Goal: Communication & Community: Answer question/provide support

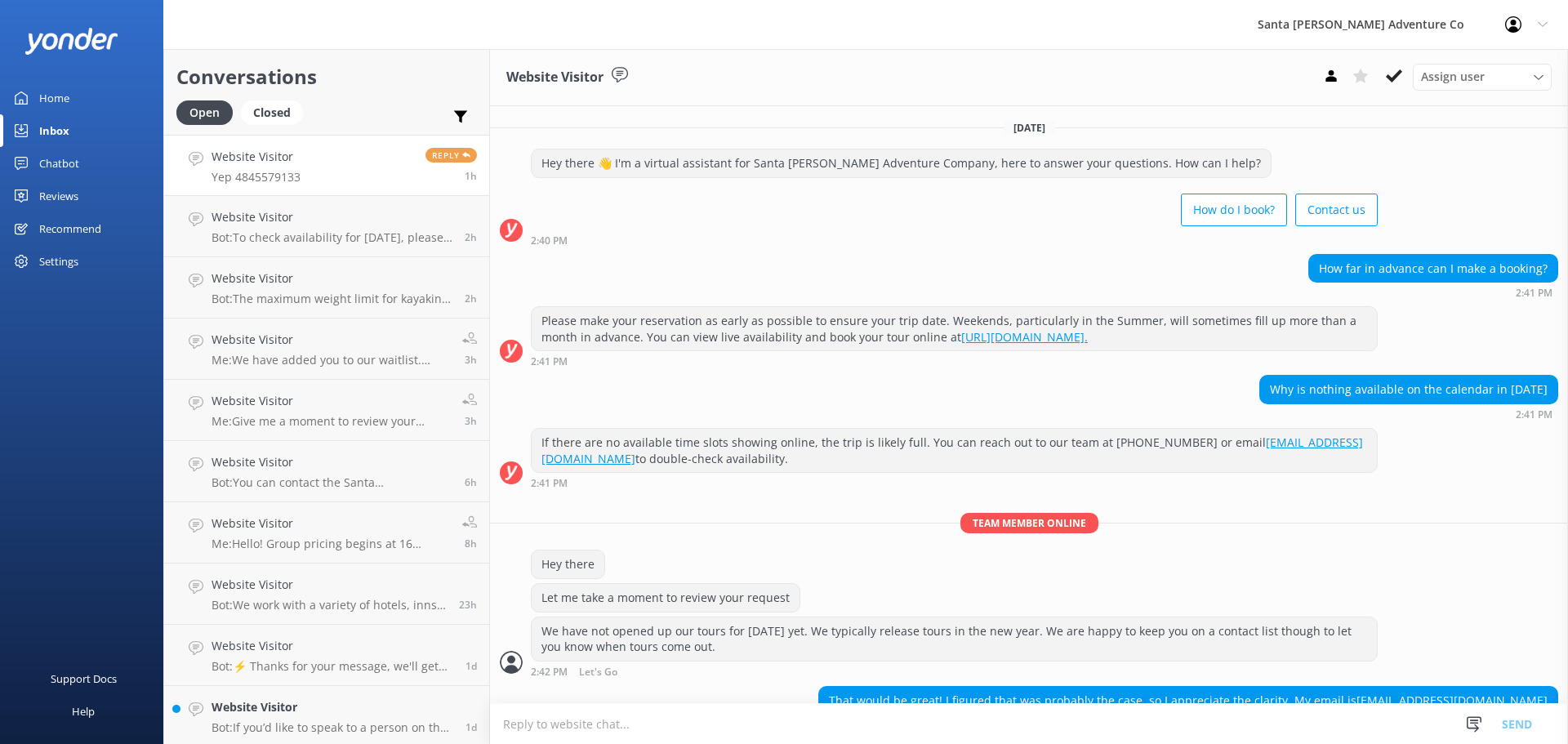
scroll to position [248, 0]
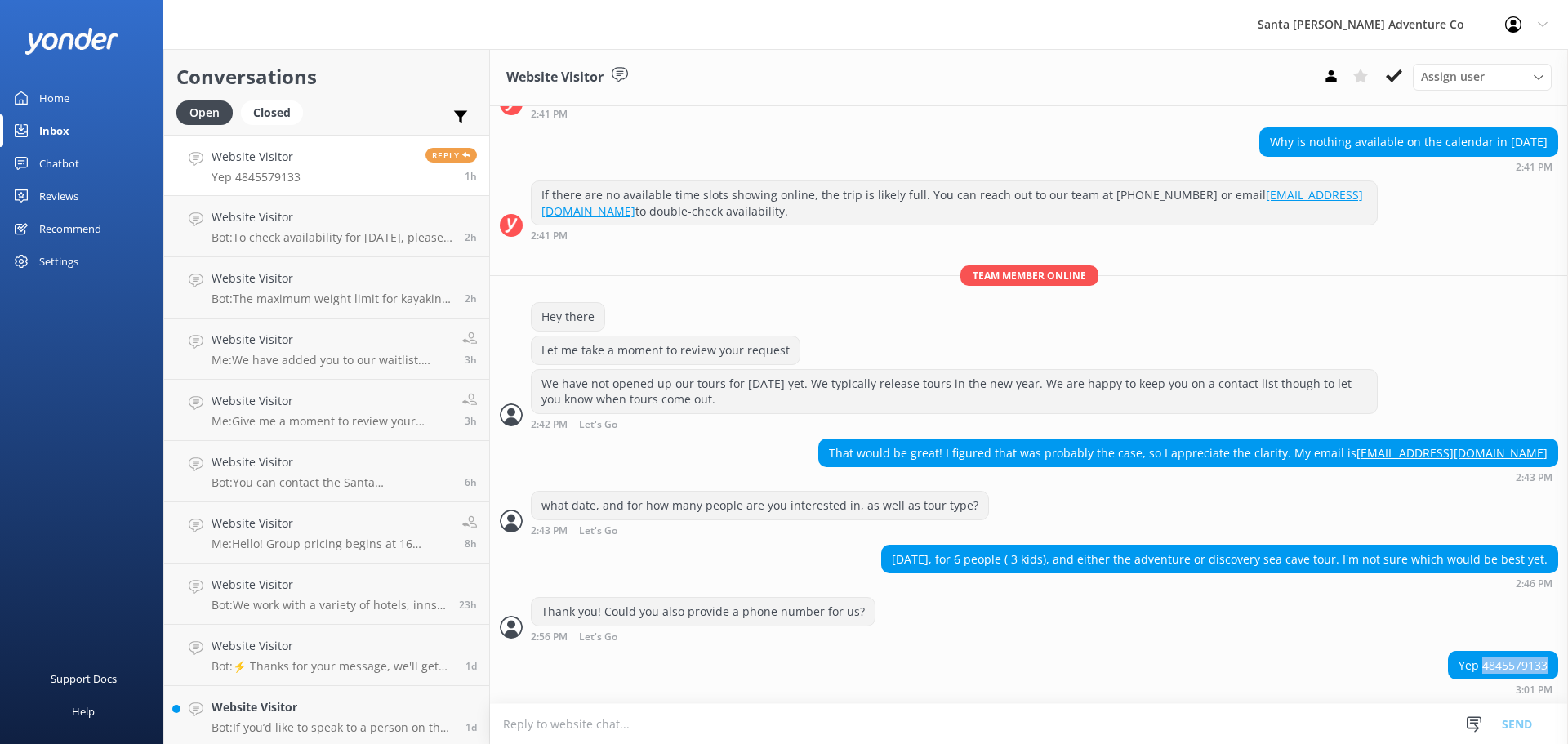
drag, startPoint x: 1469, startPoint y: 663, endPoint x: 1579, endPoint y: 663, distance: 110.0
click at [1567, 663] on html "Santa [PERSON_NAME] Adventure Co Profile Settings Logout Home Inbox Chatbot Con…" at bounding box center [784, 372] width 1568 height 744
copy div "4845579133"
click at [1347, 672] on div "Yep 4845579133 3:01 PM" at bounding box center [1028, 673] width 1077 height 45
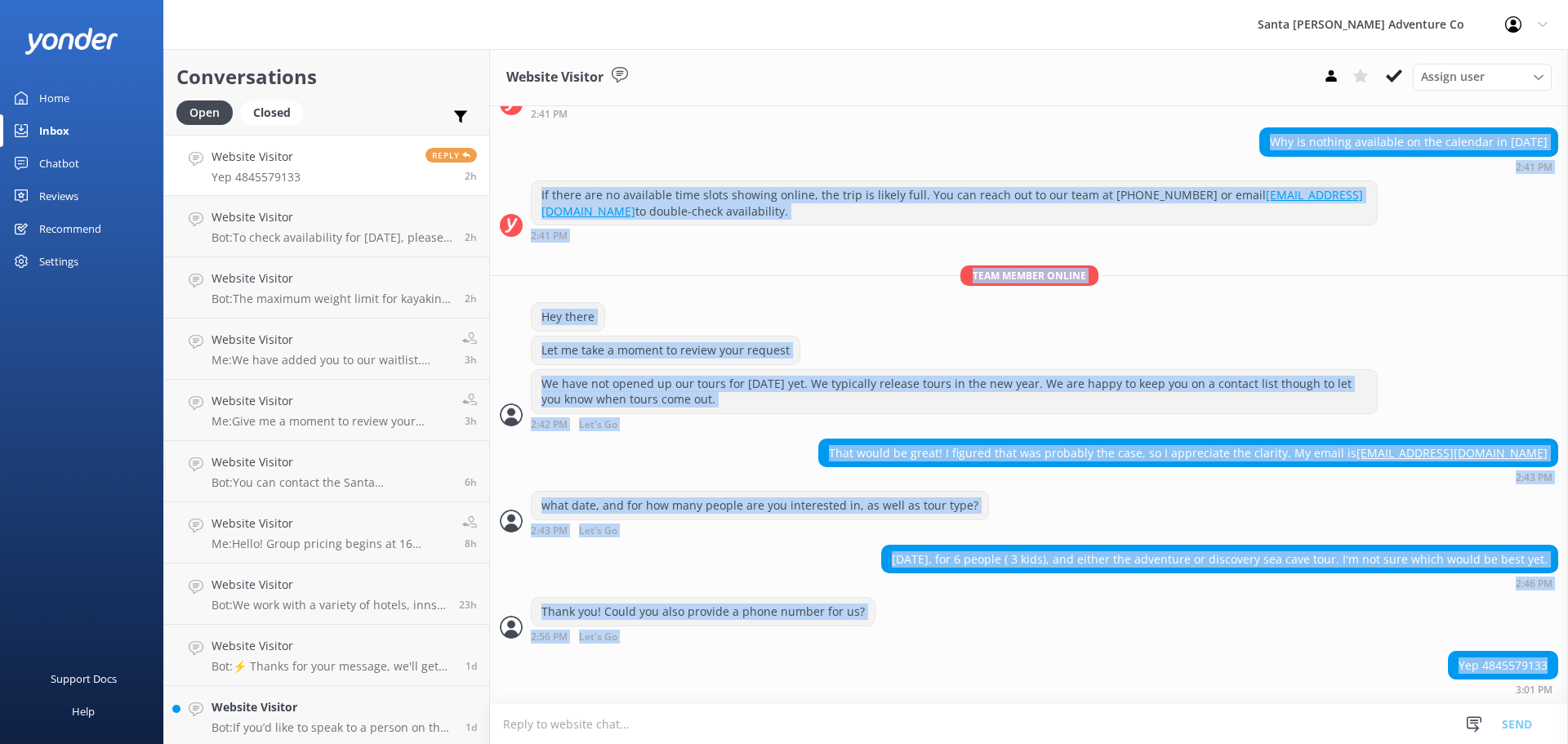
drag, startPoint x: 1534, startPoint y: 676, endPoint x: 686, endPoint y: 137, distance: 1004.8
click at [686, 137] on div "[DATE] Hey there 👋 I'm a virtual assistant for Santa [PERSON_NAME] Adventure Co…" at bounding box center [1028, 281] width 1077 height 844
click at [686, 137] on div "Why is nothing available on the calendar in [DATE] 2:41 PM" at bounding box center [1028, 150] width 1077 height 45
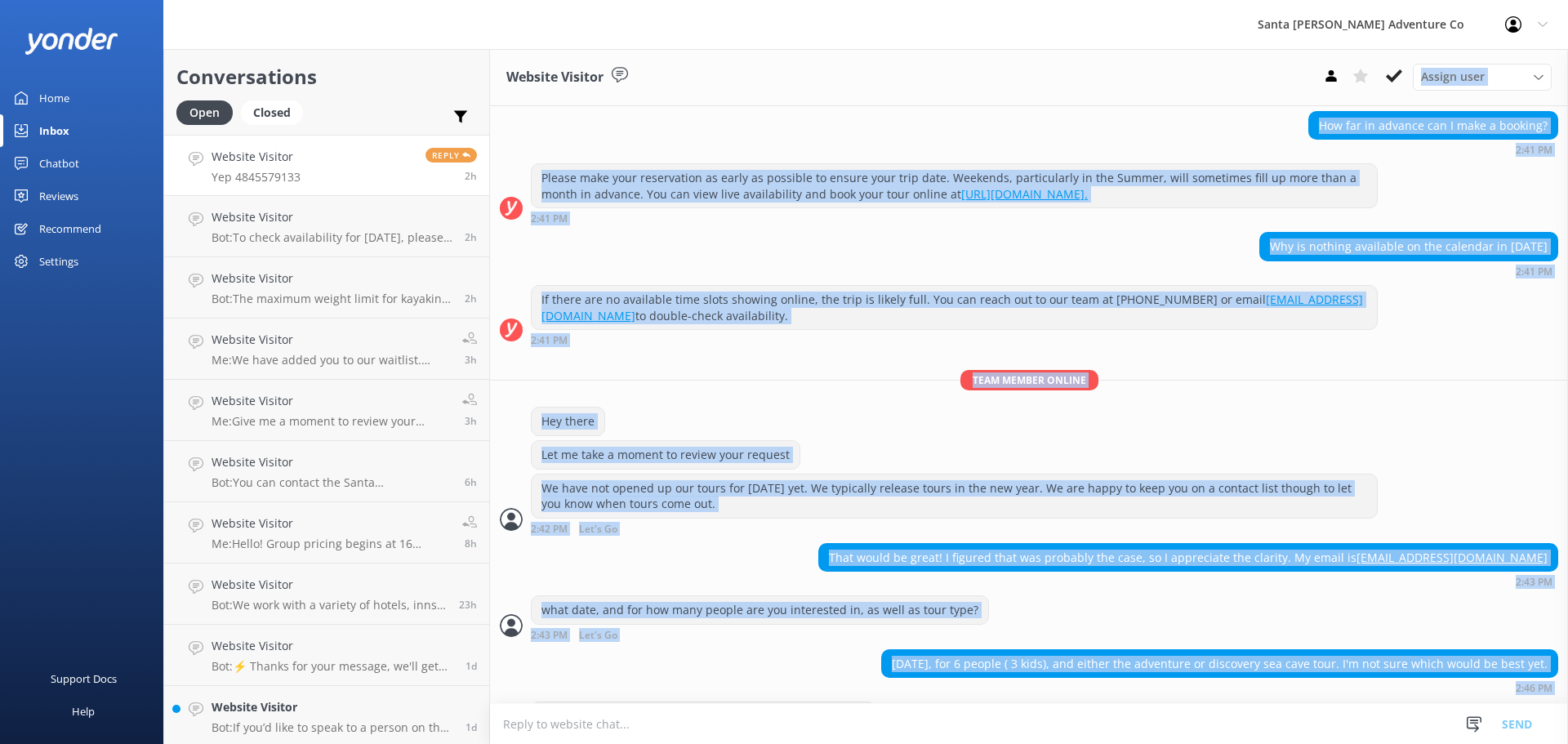
scroll to position [0, 0]
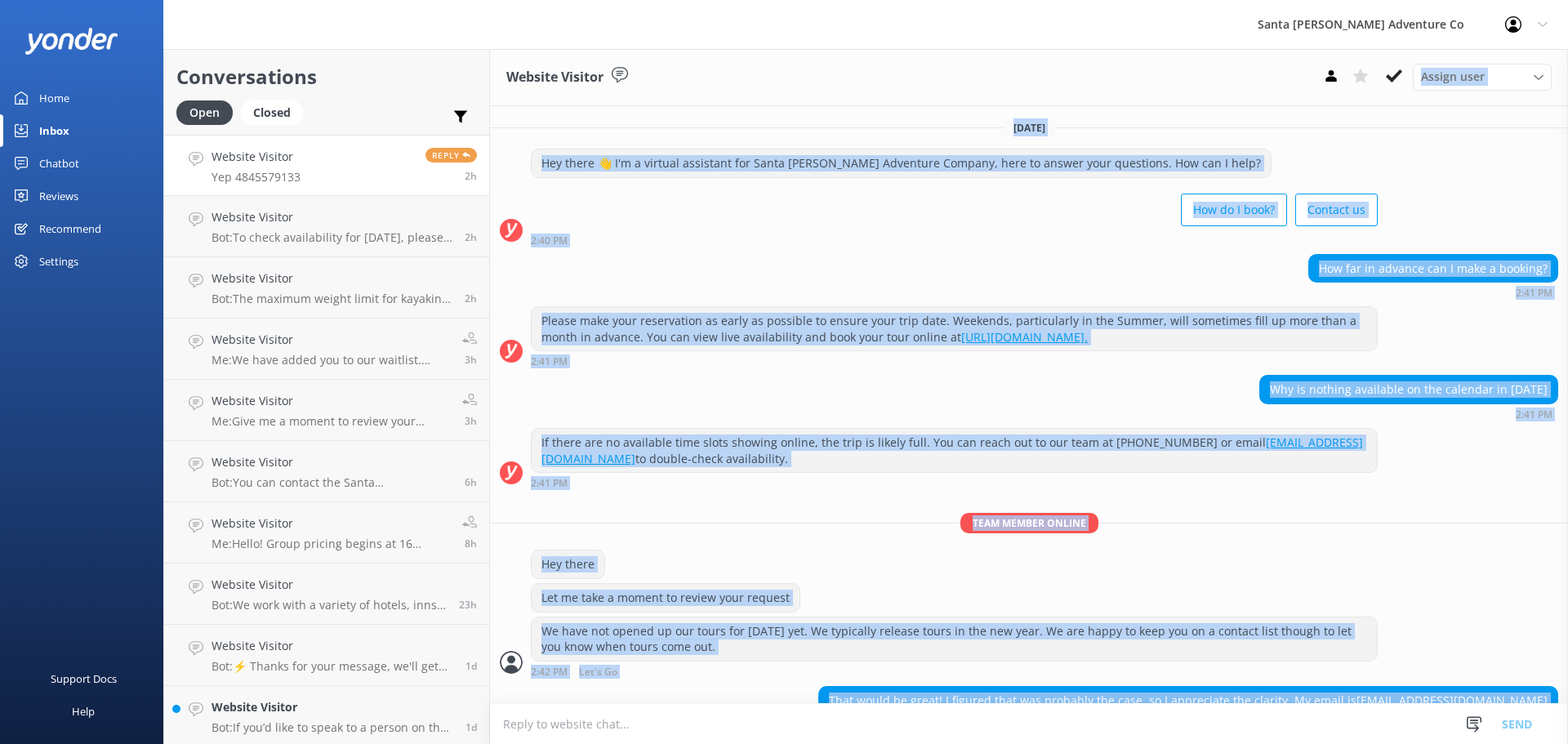
drag, startPoint x: 1536, startPoint y: 691, endPoint x: 875, endPoint y: 81, distance: 899.5
click at [876, 81] on div "Website Visitor Assign user Will [PERSON_NAME] [PERSON_NAME] Let's Go Gabe [DAT…" at bounding box center [1028, 397] width 1077 height 695
click at [907, 242] on div "2:40 PM" at bounding box center [954, 240] width 847 height 12
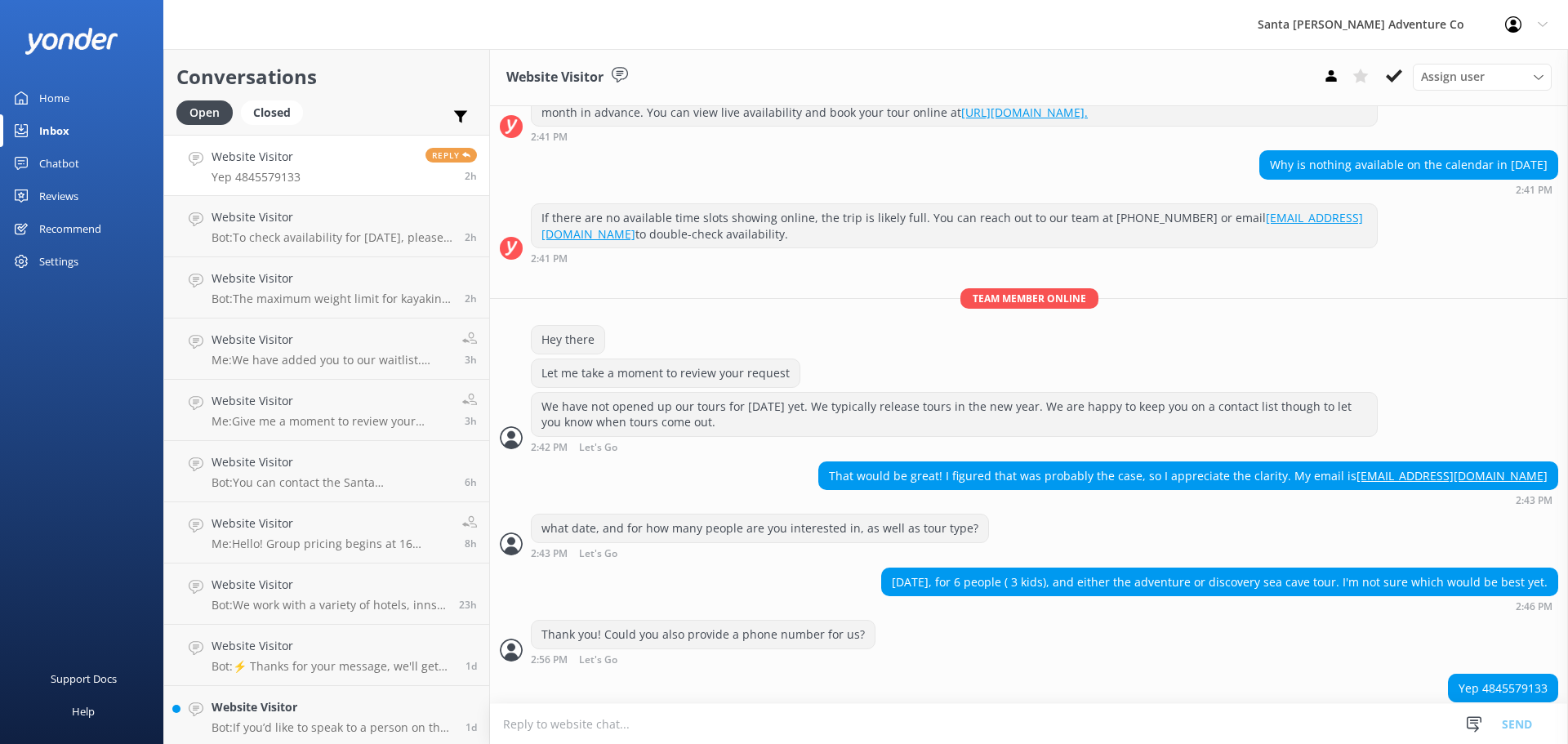
scroll to position [248, 0]
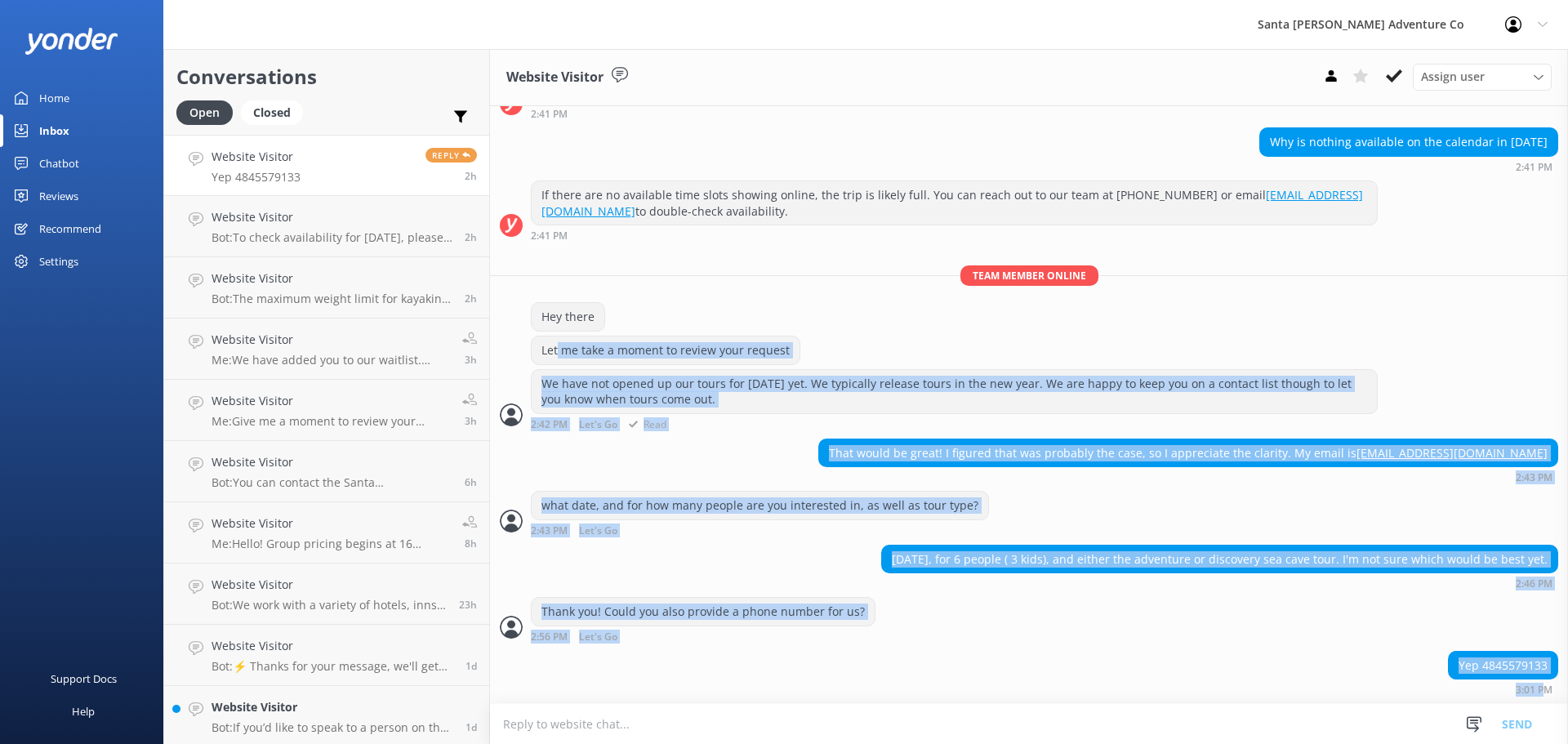
drag, startPoint x: 1533, startPoint y: 693, endPoint x: 556, endPoint y: 362, distance: 1031.5
click at [556, 362] on div "[DATE] Hey there 👋 I'm a virtual assistant for Santa [PERSON_NAME] Adventure Co…" at bounding box center [1028, 281] width 1077 height 844
click at [1071, 611] on div "Thank you! Could you also provide a phone number for us? 2:56 PM Let's Go Read" at bounding box center [1028, 619] width 1077 height 45
